Goal: Complete application form

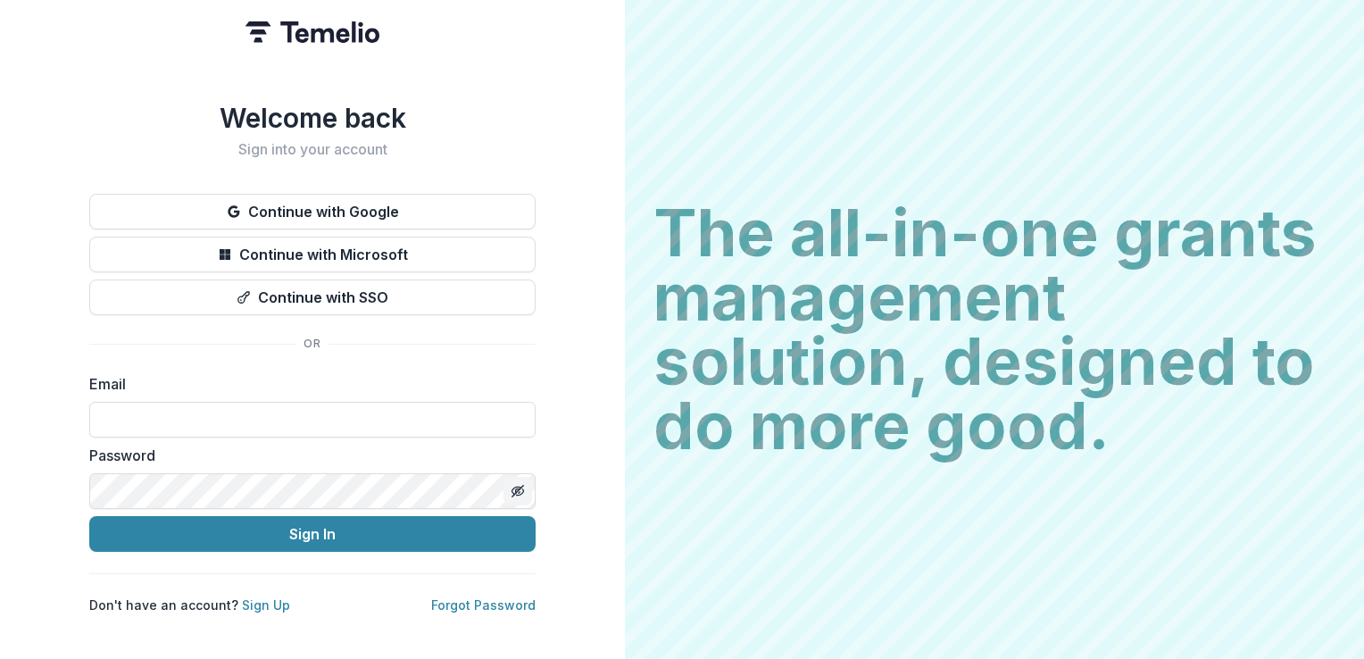
type input "**********"
click at [518, 486] on line "Toggle password visibility" at bounding box center [517, 491] width 11 height 11
click at [518, 484] on icon "Toggle password visibility" at bounding box center [518, 491] width 14 height 14
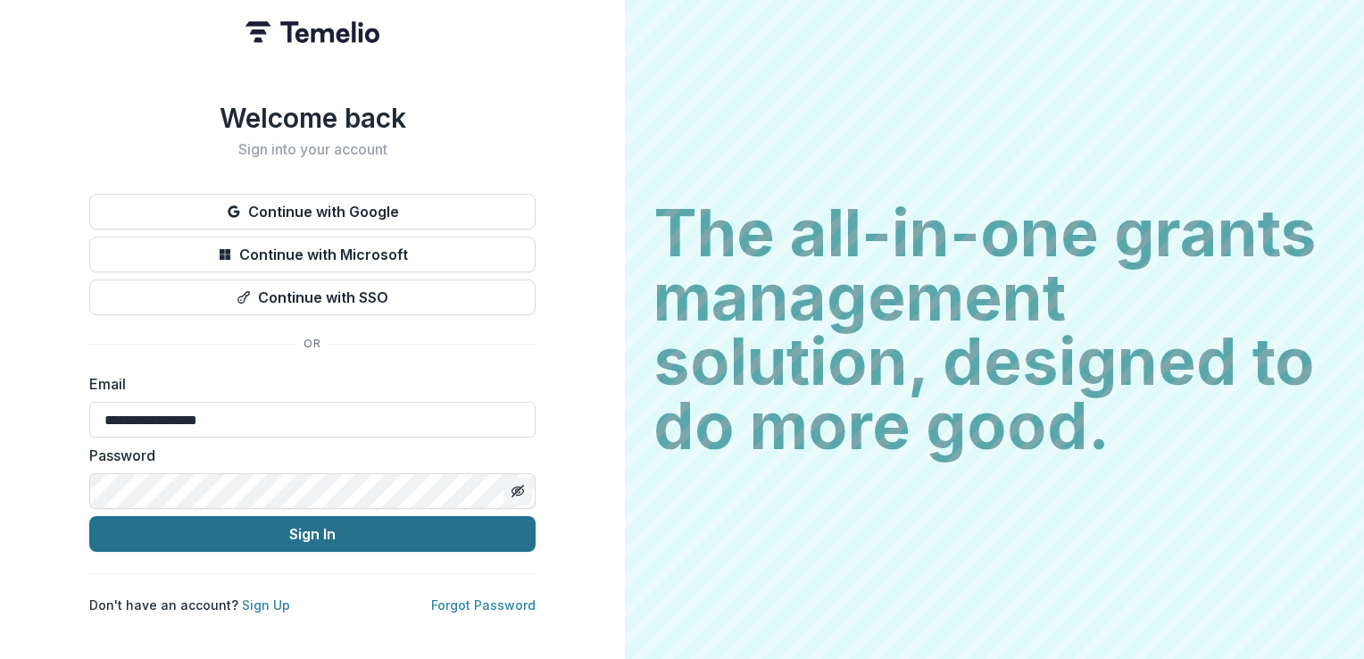
click at [504, 528] on button "Sign In" at bounding box center [312, 534] width 446 height 36
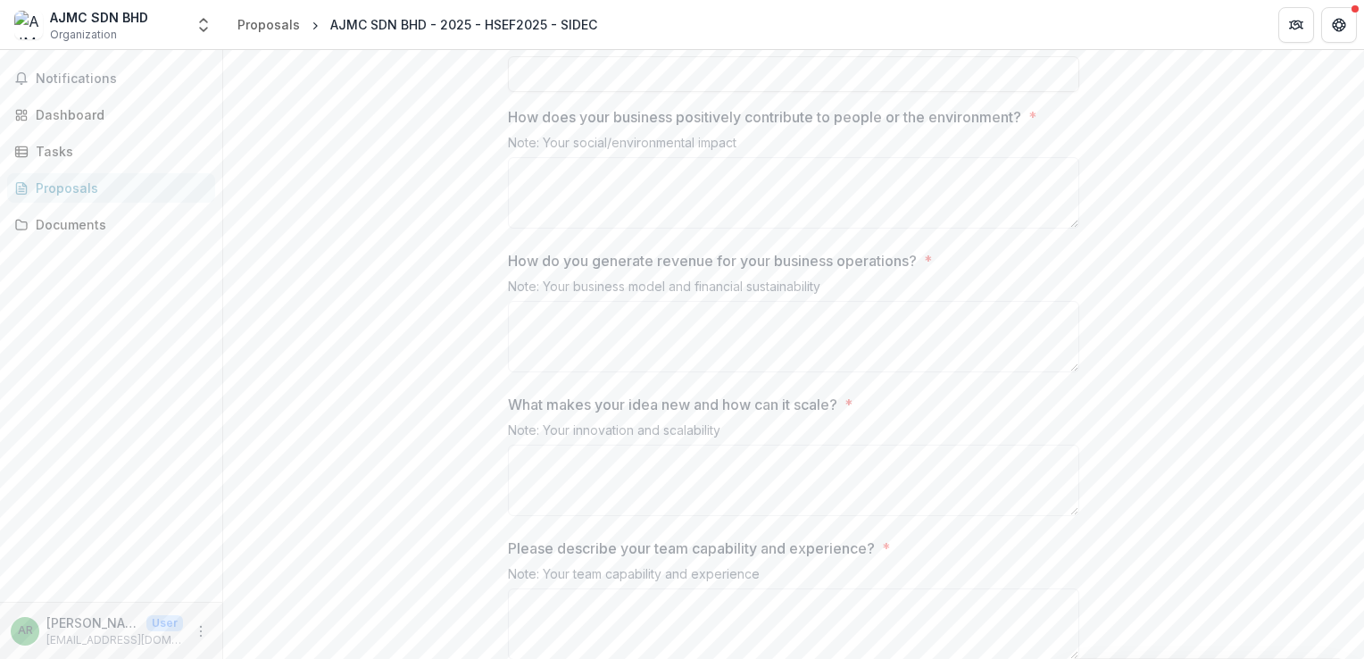
scroll to position [2053, 0]
drag, startPoint x: 496, startPoint y: 211, endPoint x: 990, endPoint y: 195, distance: 494.0
click at [990, 195] on div "**********" at bounding box center [794, 174] width 600 height 3741
drag, startPoint x: 990, startPoint y: 195, endPoint x: 1085, endPoint y: 204, distance: 95.1
click at [1085, 204] on div "**********" at bounding box center [794, 174] width 600 height 3741
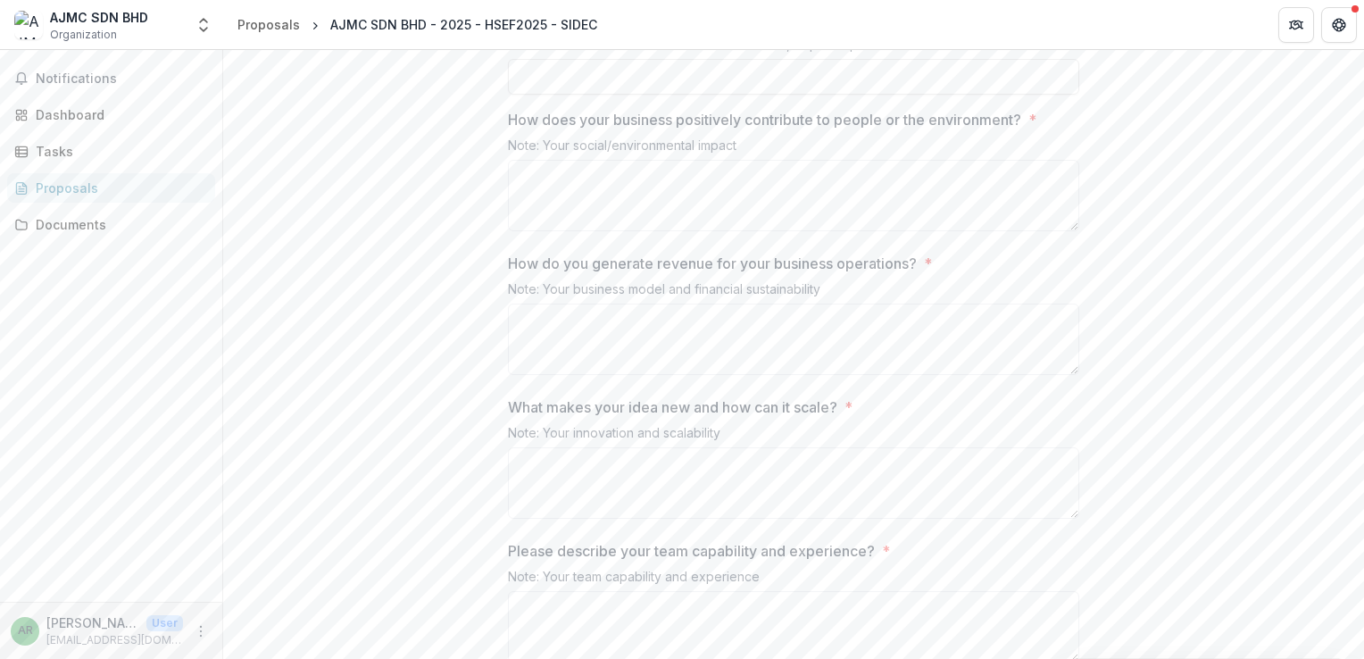
click at [874, 130] on p "How does your business positively contribute to people or the environment?" at bounding box center [764, 119] width 513 height 21
click at [629, 130] on p "How does your business positively contribute to people or the environment?" at bounding box center [764, 119] width 513 height 21
click at [629, 204] on textarea "How does your business positively contribute to people or the environment? *" at bounding box center [793, 195] width 571 height 71
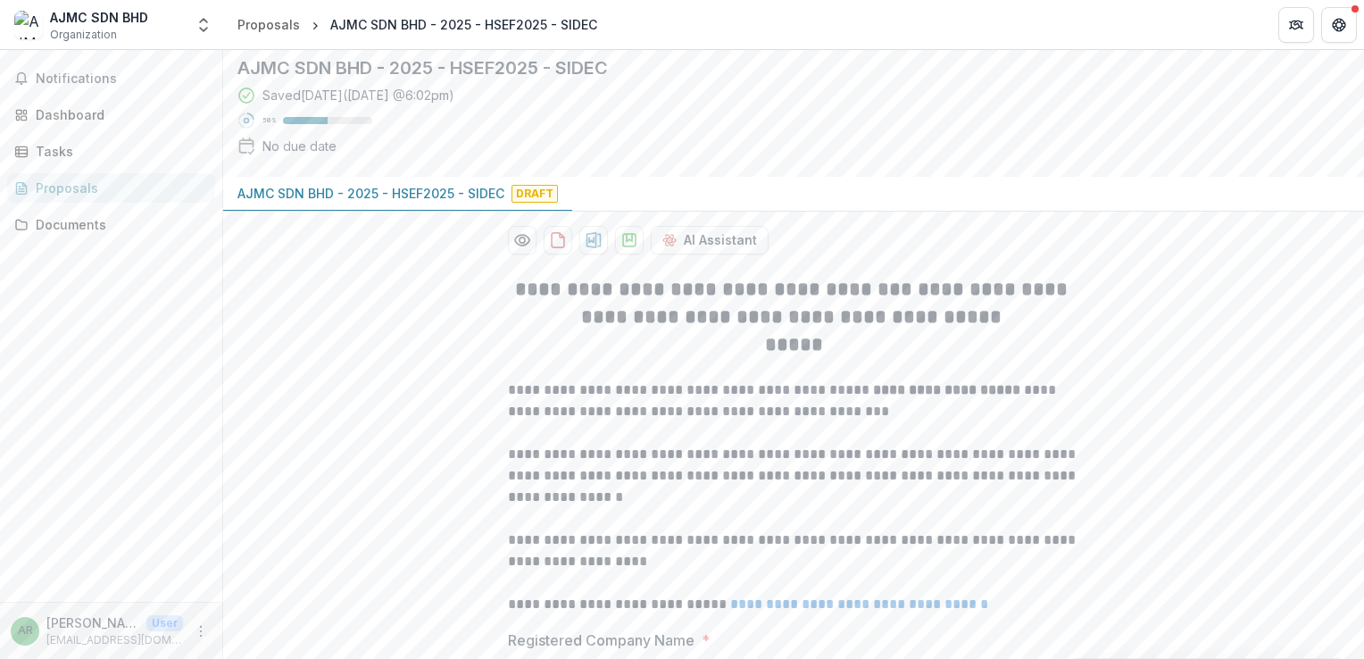
scroll to position [0, 0]
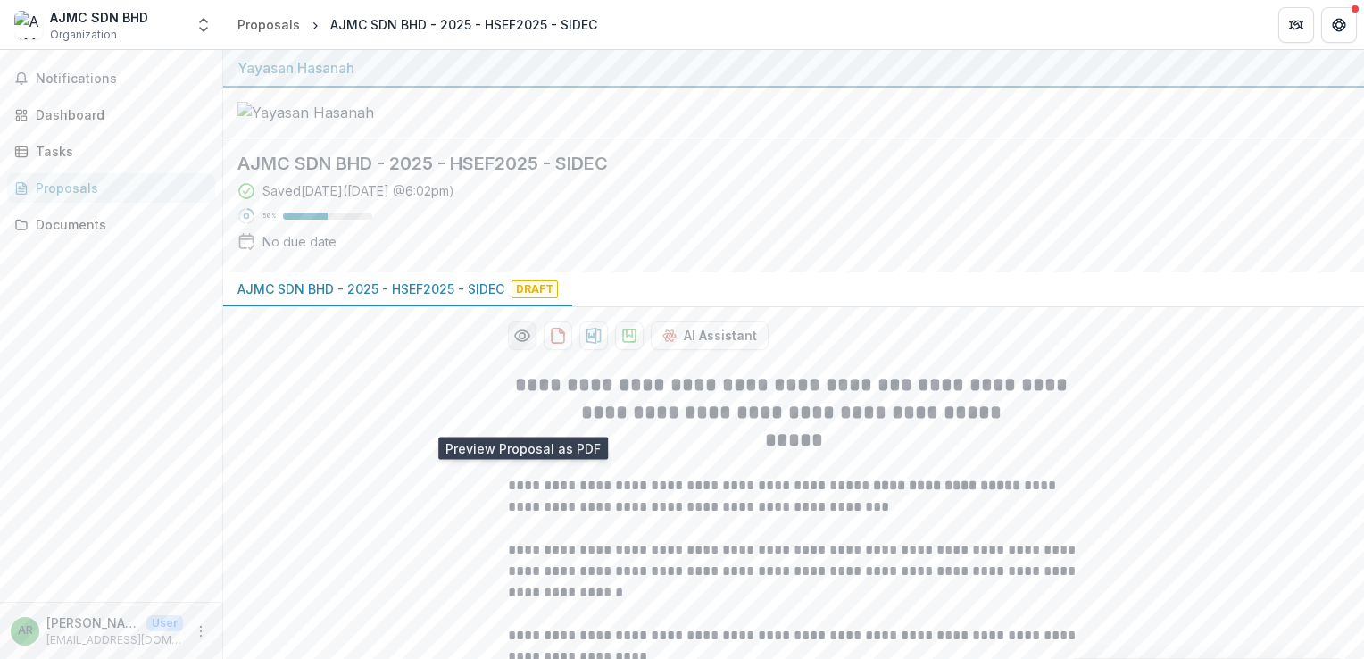
click at [525, 341] on icon "Preview 261fe22e-ed86-470c-a22f-63f007b323e2-0.pdf" at bounding box center [522, 335] width 14 height 11
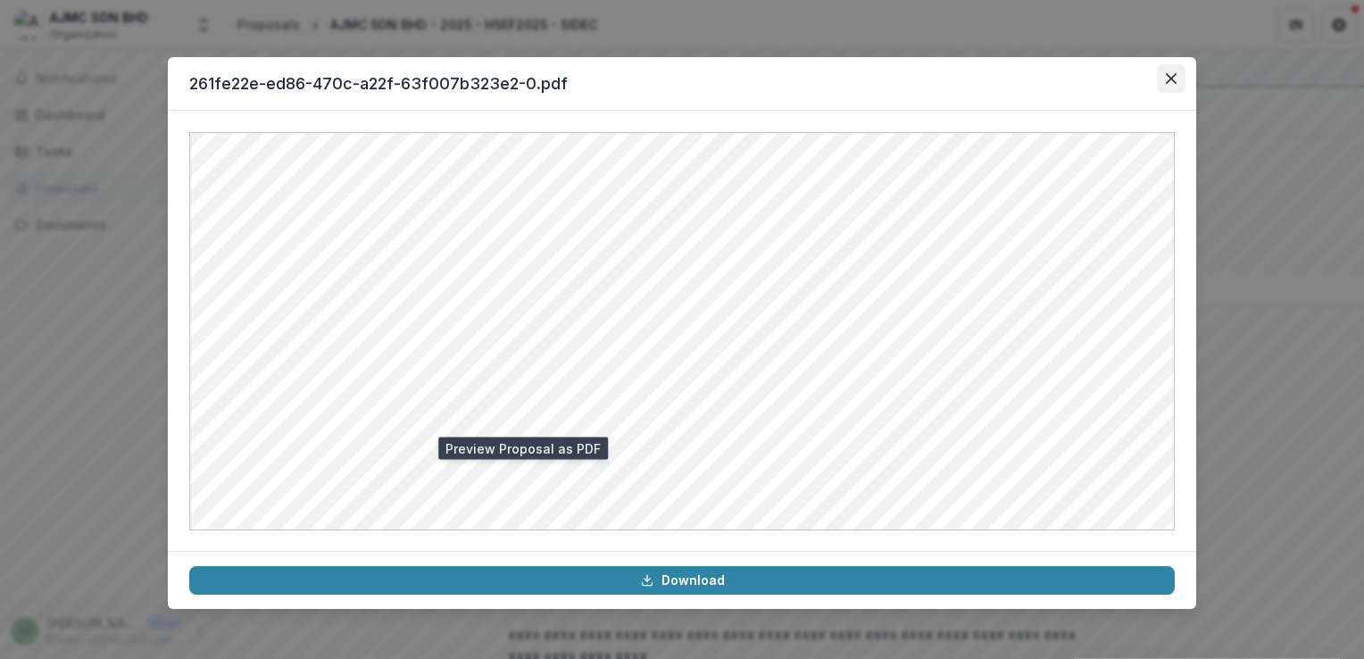
click at [1169, 85] on button "Close" at bounding box center [1171, 78] width 29 height 29
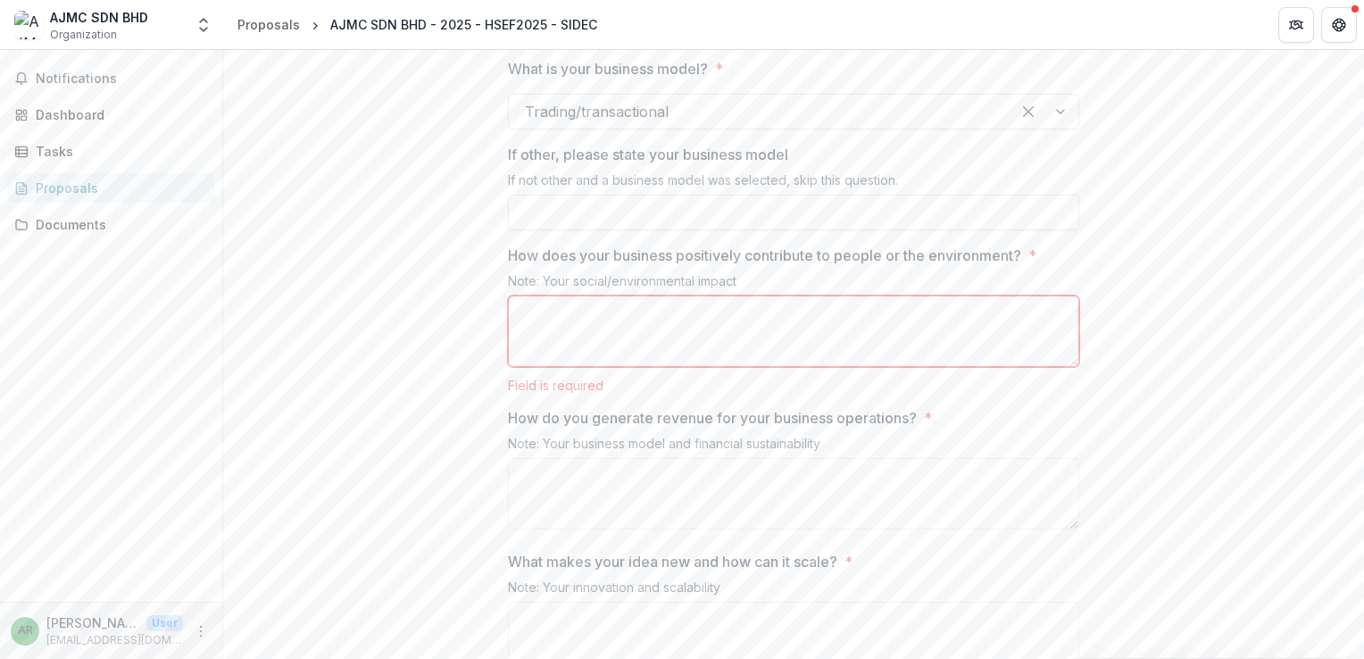
scroll to position [1875, 0]
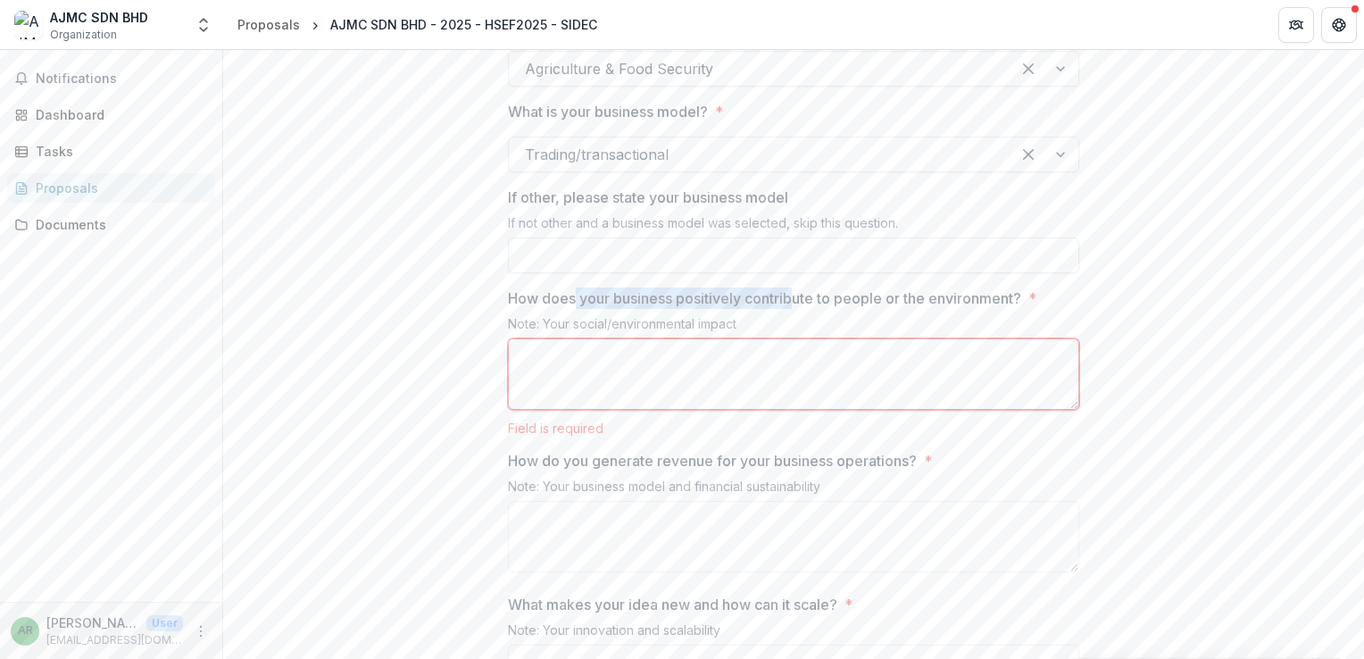
drag, startPoint x: 571, startPoint y: 377, endPoint x: 802, endPoint y: 375, distance: 230.4
click at [802, 309] on p "How does your business positively contribute to people or the environment?" at bounding box center [764, 297] width 513 height 21
drag, startPoint x: 802, startPoint y: 375, endPoint x: 887, endPoint y: 373, distance: 85.7
click at [887, 309] on p "How does your business positively contribute to people or the environment?" at bounding box center [764, 297] width 513 height 21
drag, startPoint x: 758, startPoint y: 377, endPoint x: 904, endPoint y: 377, distance: 145.5
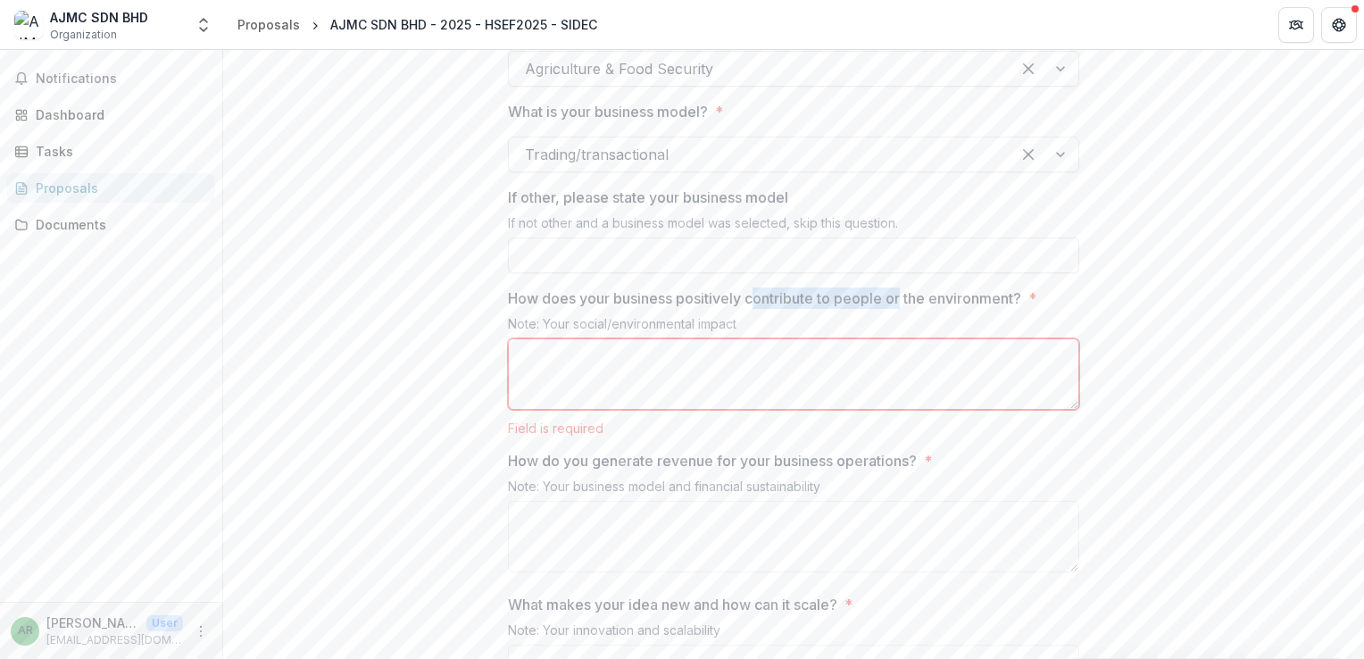
click at [904, 309] on p "How does your business positively contribute to people or the environment?" at bounding box center [764, 297] width 513 height 21
drag, startPoint x: 904, startPoint y: 377, endPoint x: 941, endPoint y: 374, distance: 37.6
click at [941, 309] on p "How does your business positively contribute to people or the environment?" at bounding box center [764, 297] width 513 height 21
click at [941, 374] on textarea "How does your business positively contribute to people or the environment? *" at bounding box center [793, 373] width 571 height 71
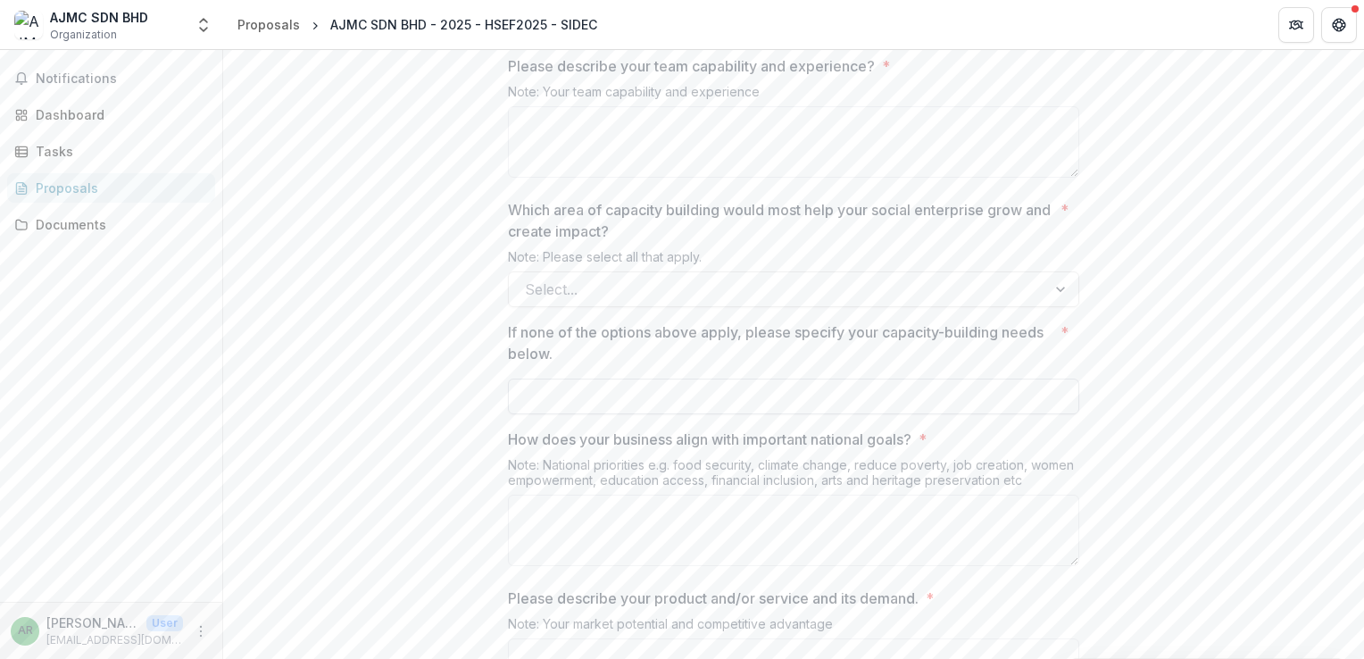
scroll to position [2589, 0]
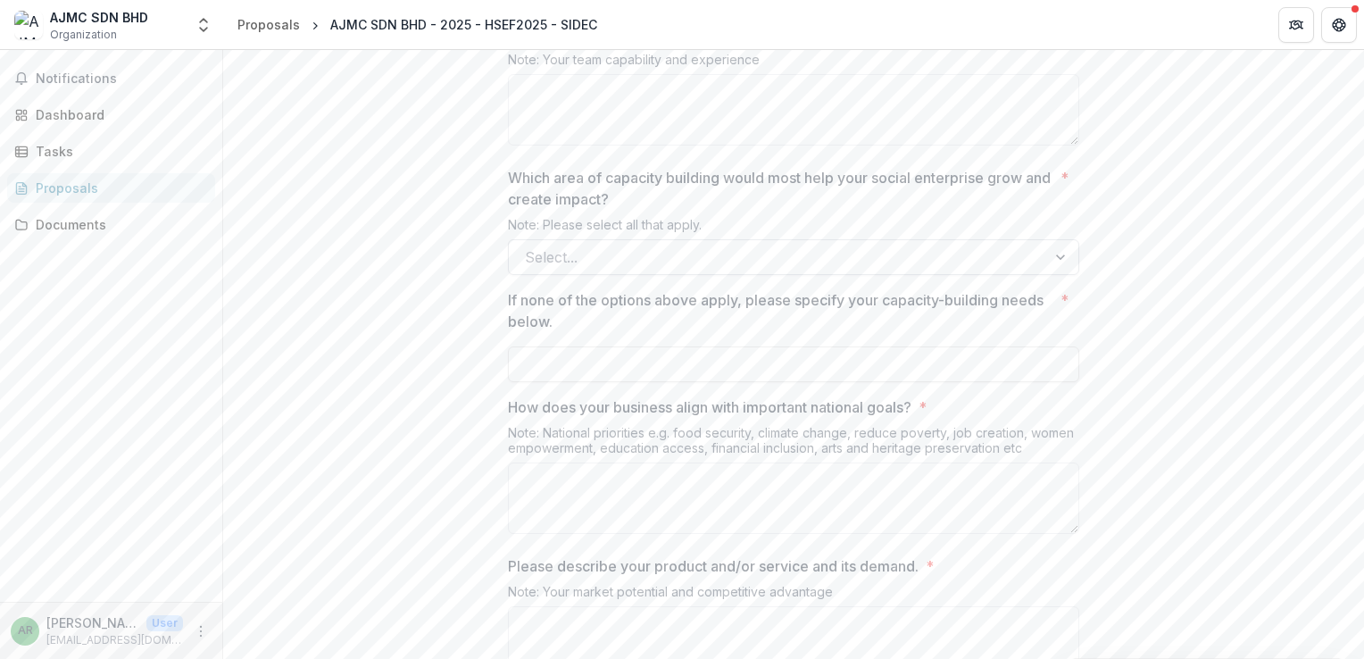
click at [839, 270] on div at bounding box center [777, 257] width 505 height 25
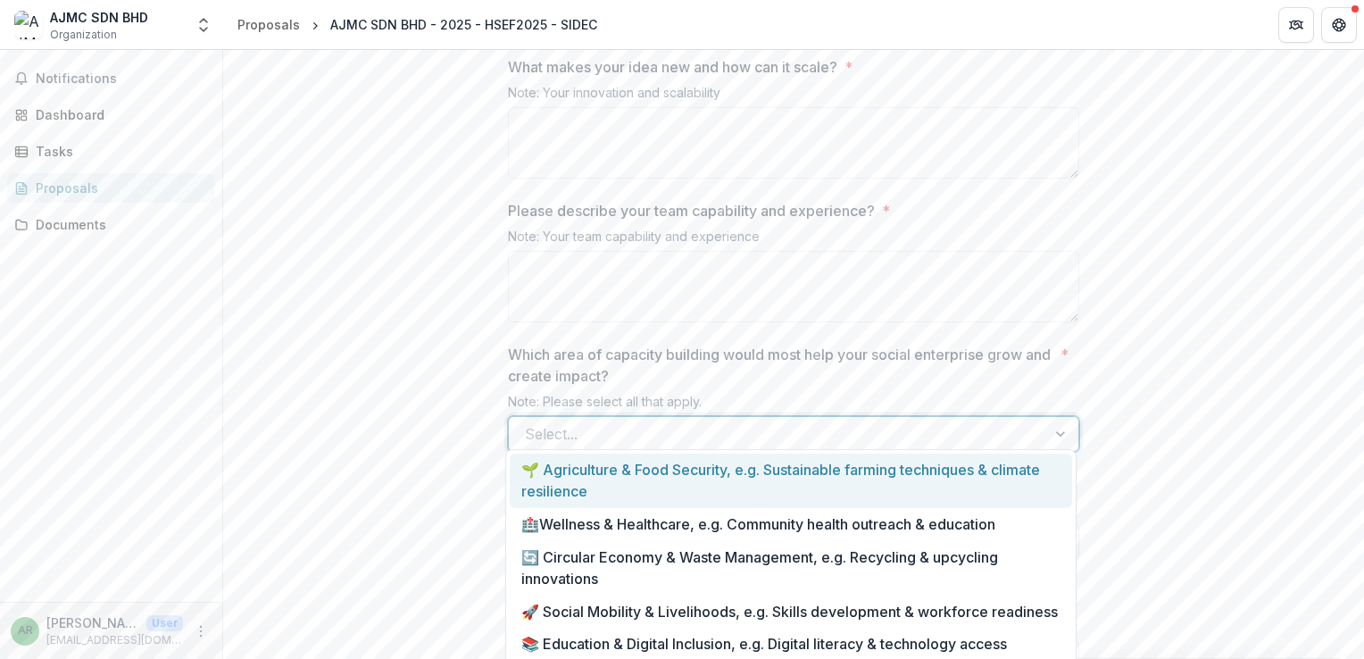
scroll to position [2500, 0]
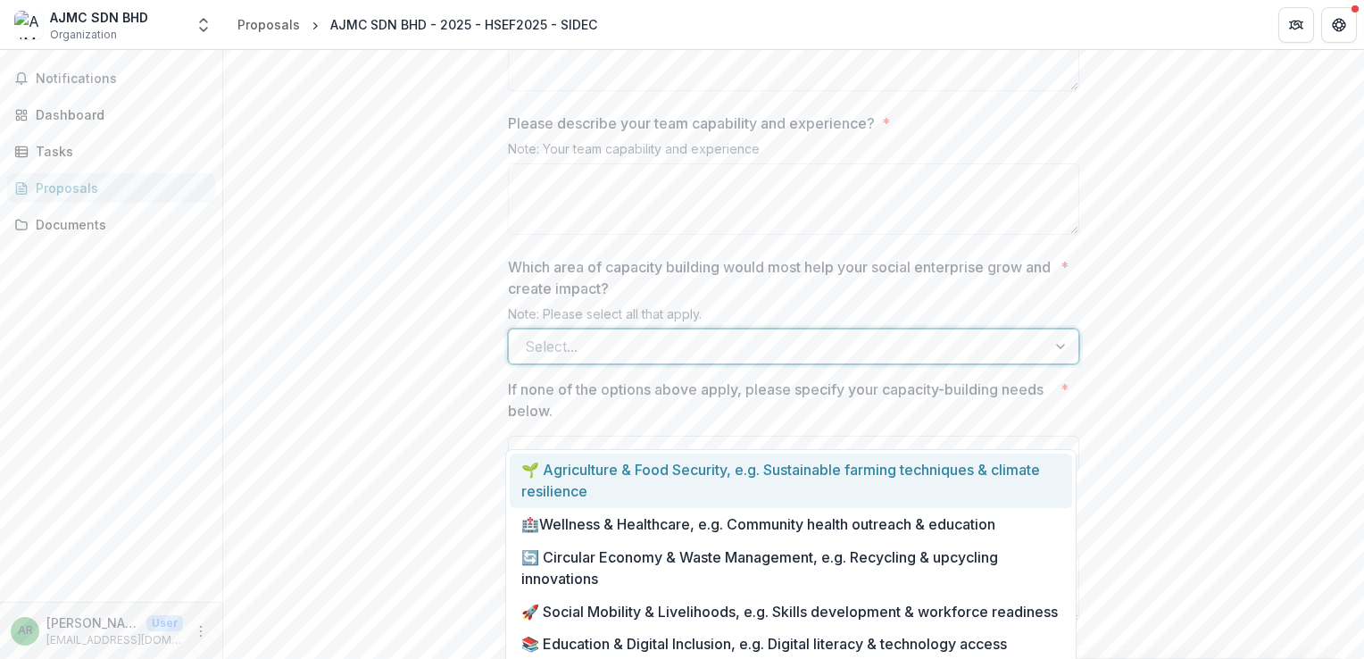
click at [1012, 359] on div at bounding box center [777, 346] width 505 height 25
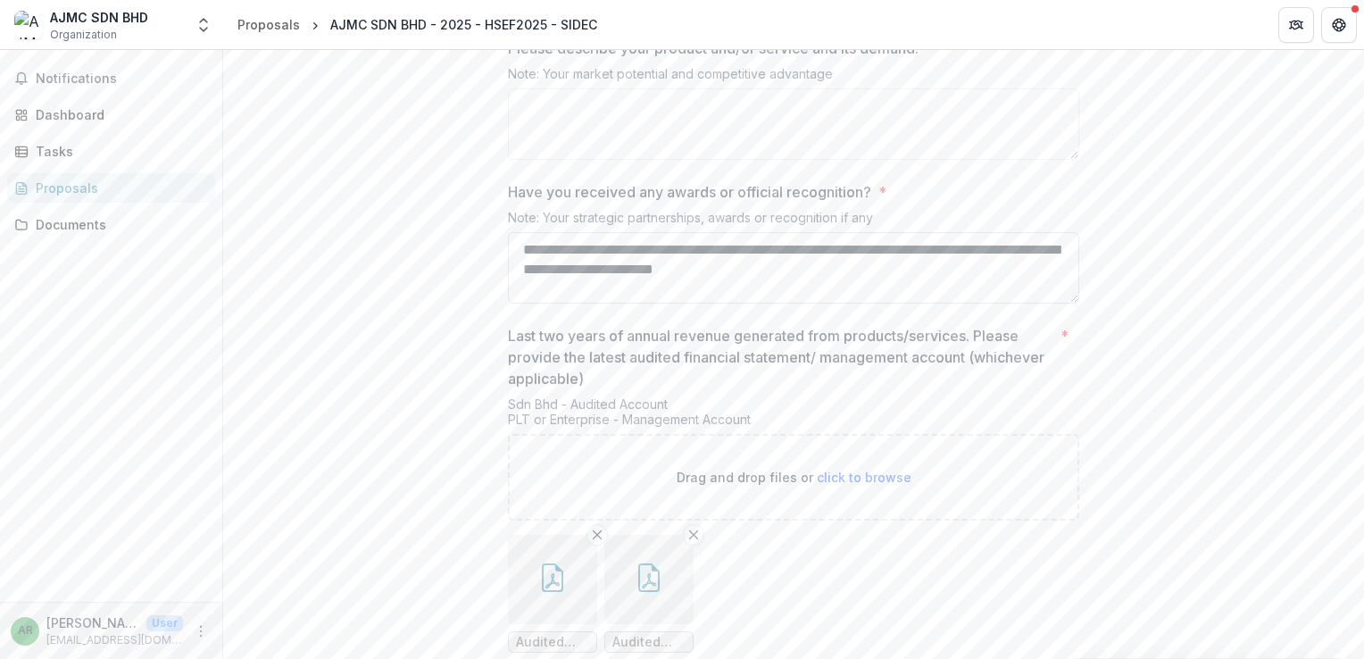
scroll to position [3125, 0]
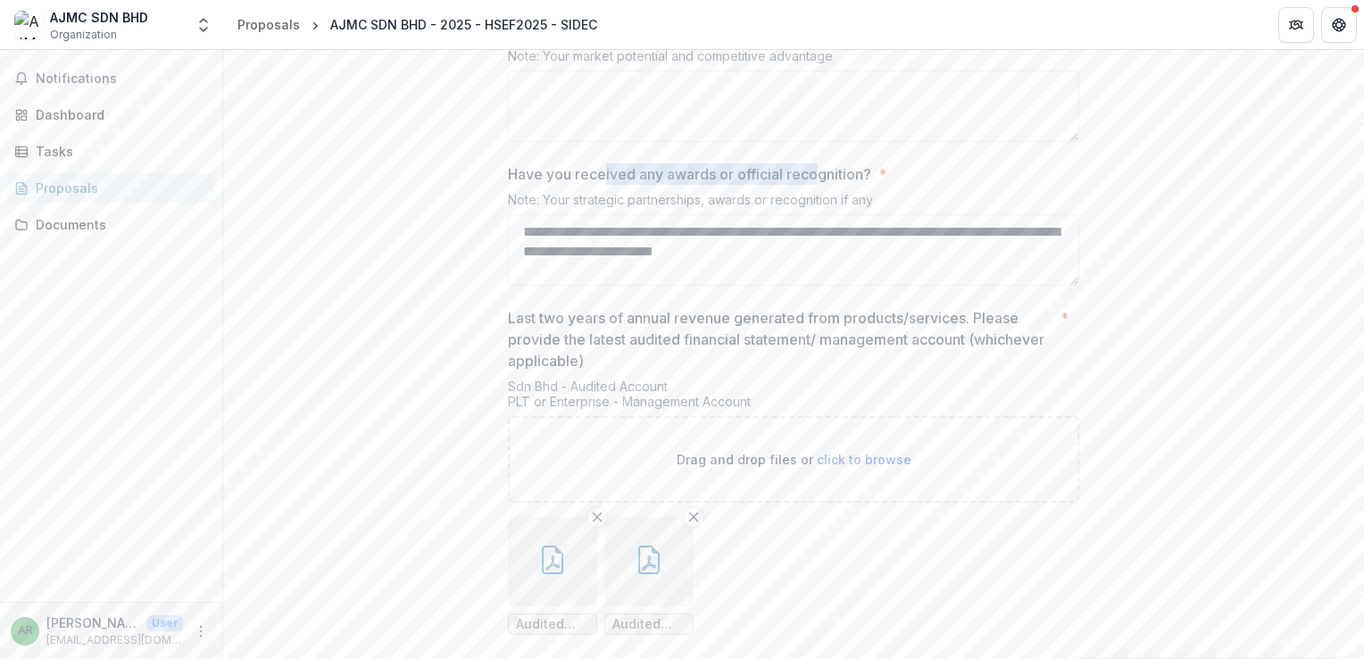
drag, startPoint x: 621, startPoint y: 255, endPoint x: 834, endPoint y: 256, distance: 212.5
click at [834, 185] on p "Have you received any awards or official recognition?" at bounding box center [689, 173] width 363 height 21
drag, startPoint x: 834, startPoint y: 256, endPoint x: 1049, endPoint y: 252, distance: 215.2
click at [1049, 185] on label "Have you received any awards or official recognition? *" at bounding box center [788, 173] width 561 height 21
click at [1049, 252] on textarea "**********" at bounding box center [793, 249] width 571 height 71
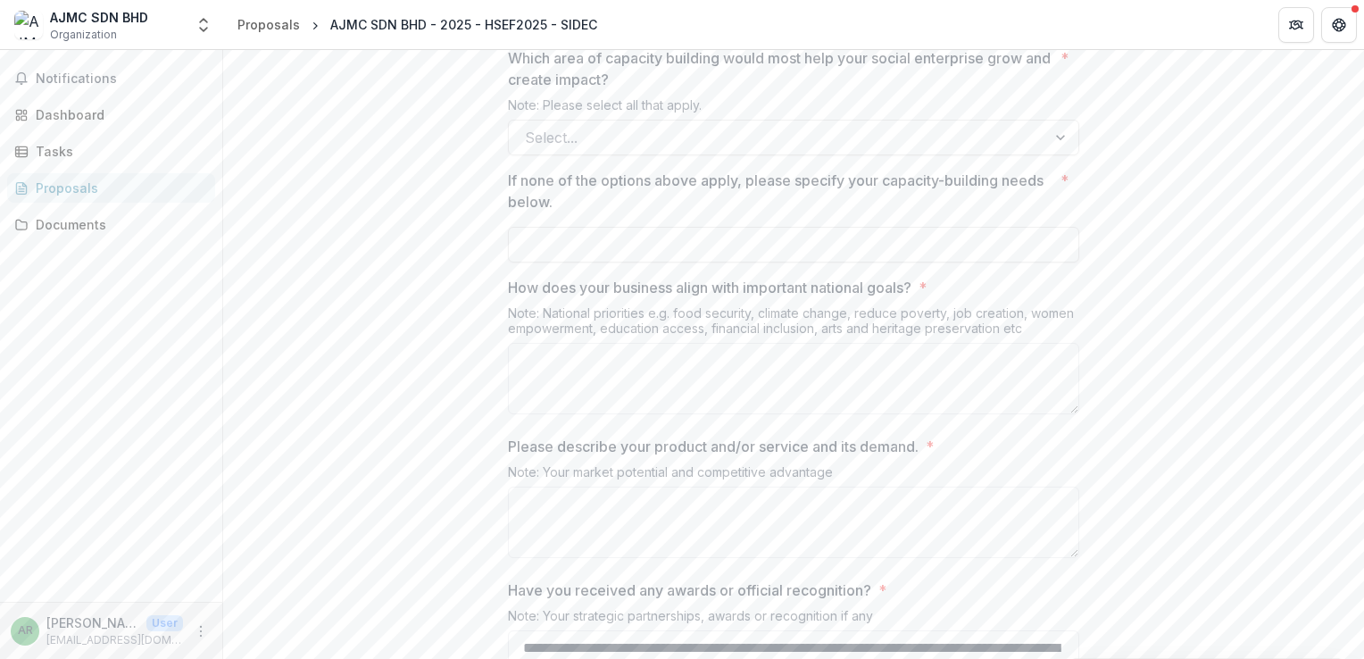
scroll to position [2678, 0]
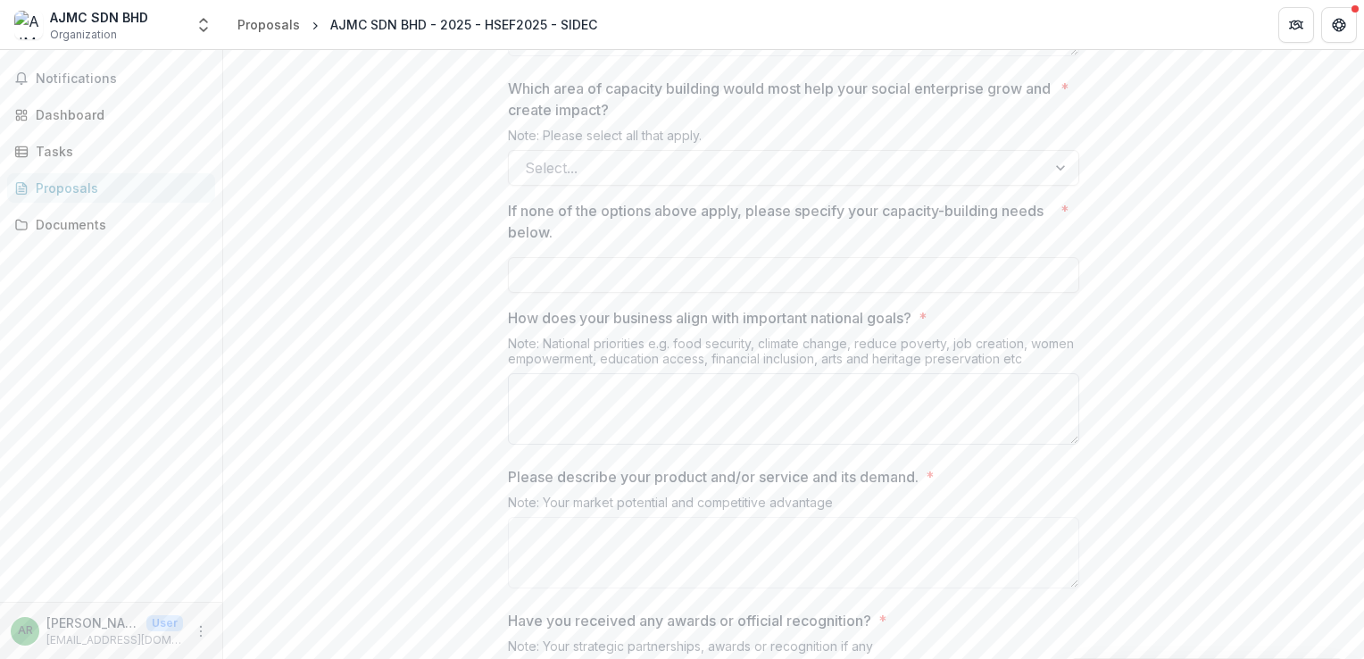
click at [832, 445] on textarea "How does your business align with important national goals? *" at bounding box center [793, 408] width 571 height 71
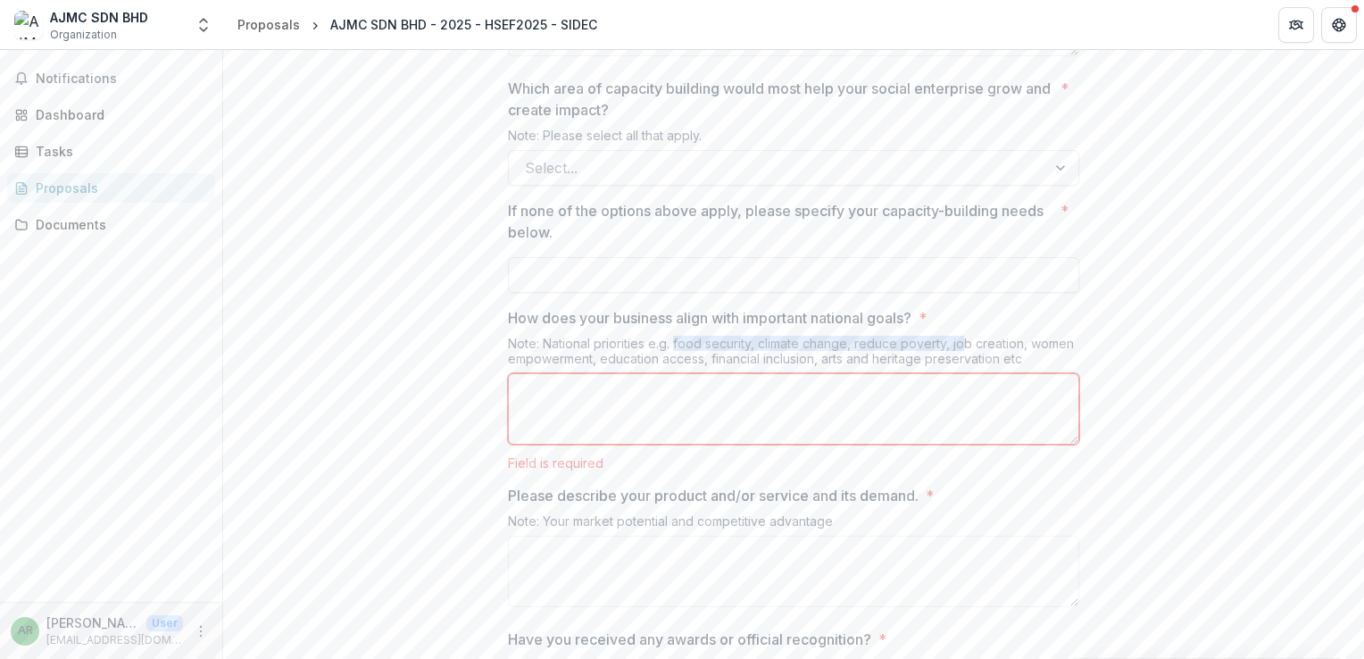
drag, startPoint x: 675, startPoint y: 426, endPoint x: 976, endPoint y: 426, distance: 300.9
click at [976, 373] on div "Note: National priorities e.g. food security, climate change, reduce poverty, j…" at bounding box center [793, 354] width 571 height 37
drag, startPoint x: 976, startPoint y: 426, endPoint x: 1058, endPoint y: 425, distance: 82.1
click at [1058, 373] on div "Note: National priorities e.g. food security, climate change, reduce poverty, j…" at bounding box center [793, 354] width 571 height 37
click at [812, 293] on input "If none of the options above apply, please specify your capacity-building needs…" at bounding box center [793, 275] width 571 height 36
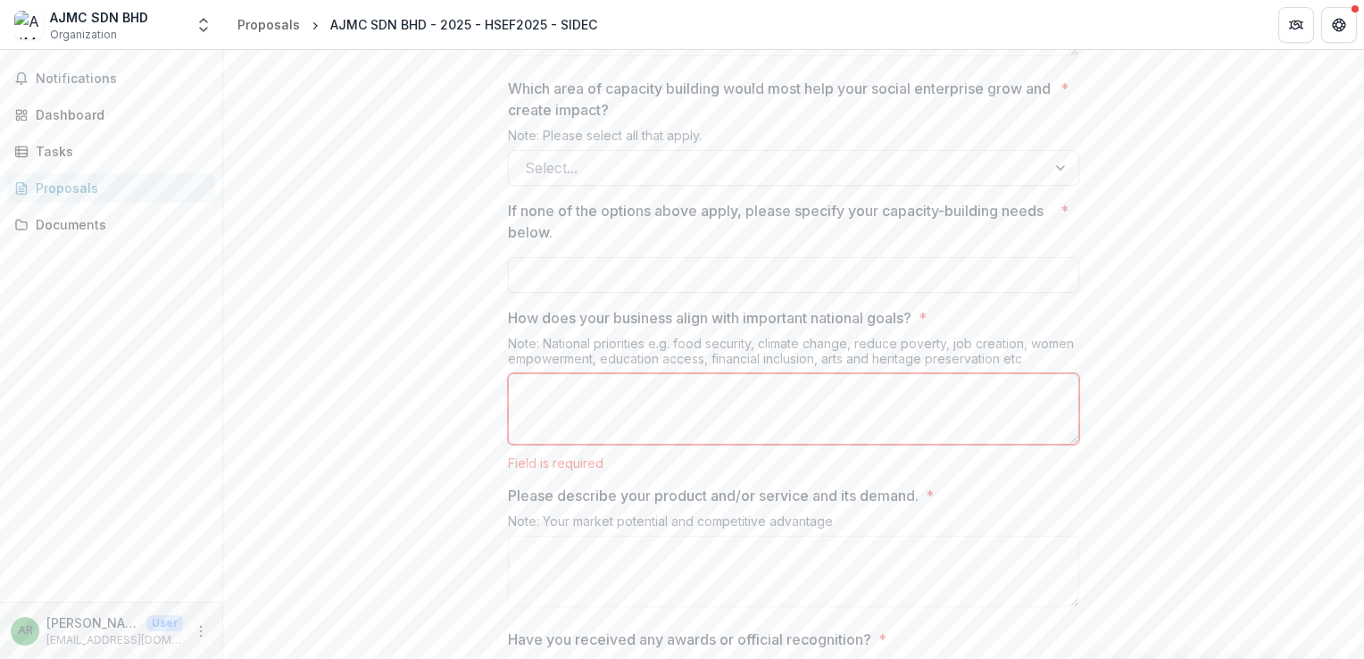
click at [1034, 121] on p "Which area of capacity building would most help your social enterprise grow and…" at bounding box center [781, 99] width 546 height 43
click at [529, 174] on input "Which area of capacity building would most help your social enterprise grow and…" at bounding box center [527, 167] width 4 height 21
drag, startPoint x: 522, startPoint y: 162, endPoint x: 682, endPoint y: 163, distance: 159.8
click at [682, 121] on p "Which area of capacity building would most help your social enterprise grow and…" at bounding box center [781, 99] width 546 height 43
drag, startPoint x: 682, startPoint y: 163, endPoint x: 804, endPoint y: 184, distance: 123.1
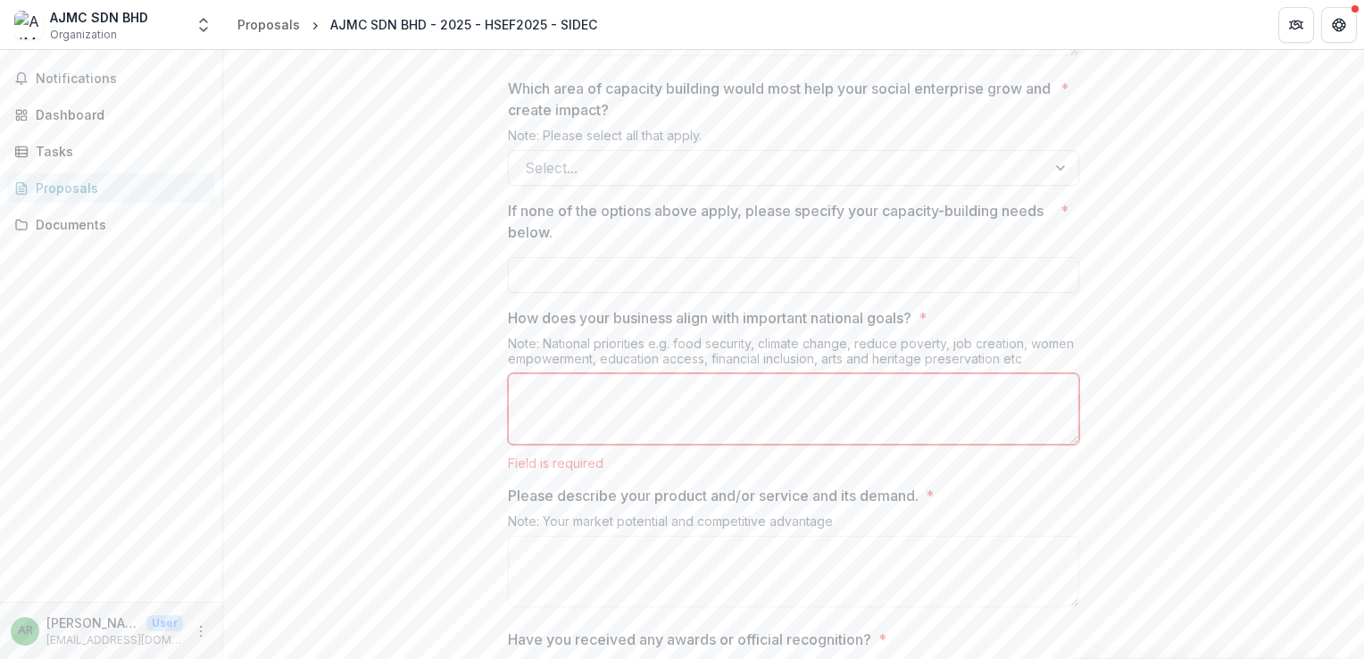
click at [804, 121] on p "Which area of capacity building would most help your social enterprise grow and…" at bounding box center [781, 99] width 546 height 43
click at [529, 179] on input "Which area of capacity building would most help your social enterprise grow and…" at bounding box center [527, 167] width 4 height 21
